Goal: Information Seeking & Learning: Find specific fact

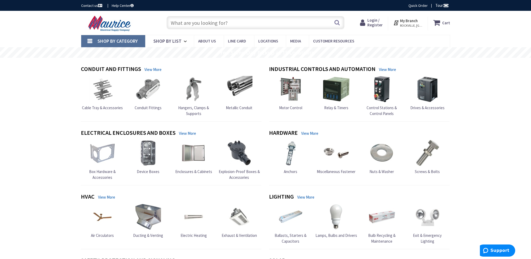
click at [221, 25] on input "text" at bounding box center [256, 22] width 178 height 13
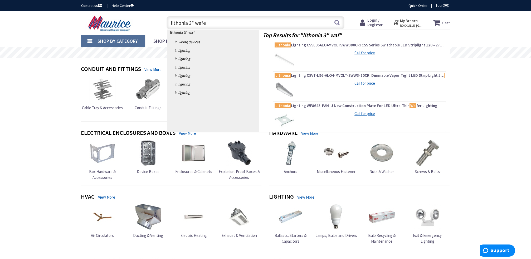
type input "lithonia 3" wafer"
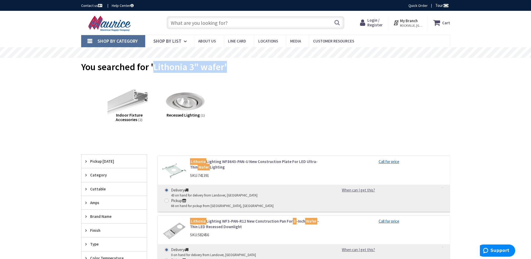
drag, startPoint x: 153, startPoint y: 67, endPoint x: 171, endPoint y: 73, distance: 19.4
click at [171, 73] on div "You searched for 'Lithonia 3" wafer'" at bounding box center [265, 68] width 369 height 20
copy span "Lithonia 3" wafer'"
paste input "Lithonia 3" wafer'"
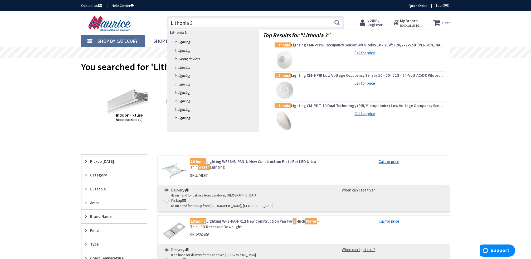
type input "Lithonia 3"
